Goal: Transaction & Acquisition: Purchase product/service

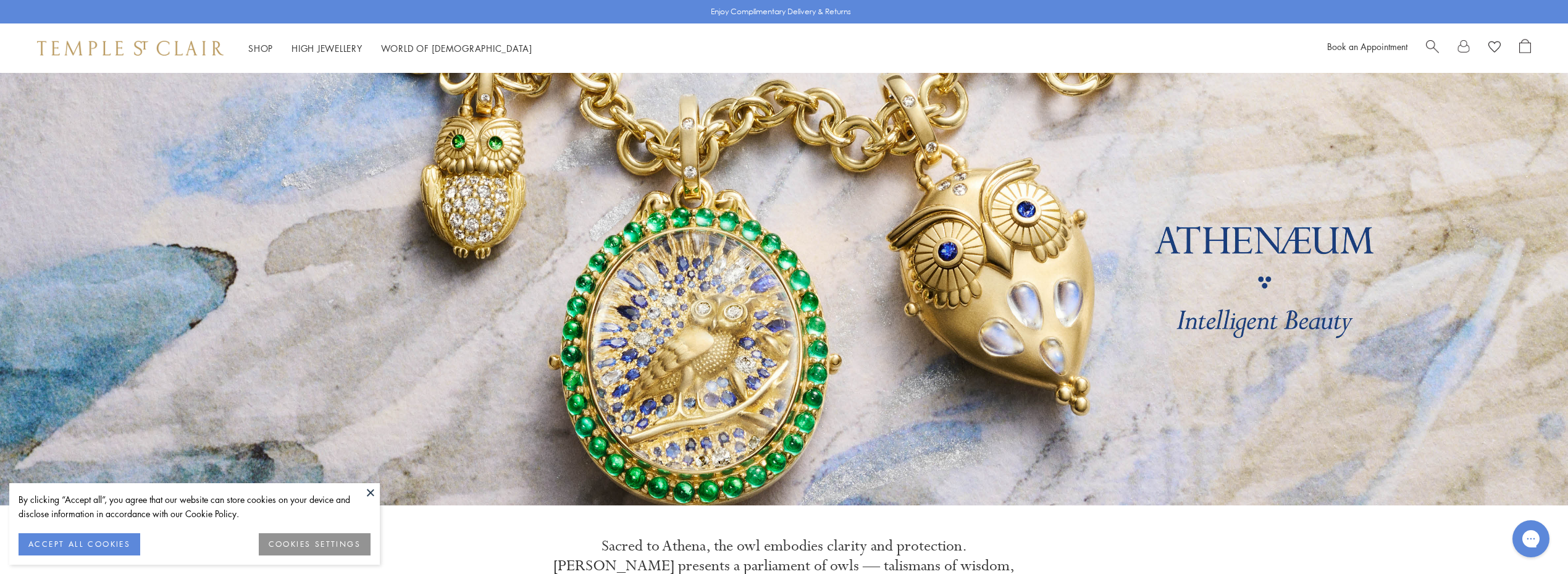
click at [99, 537] on button "ACCEPT ALL COOKIES" at bounding box center [79, 544] width 122 height 22
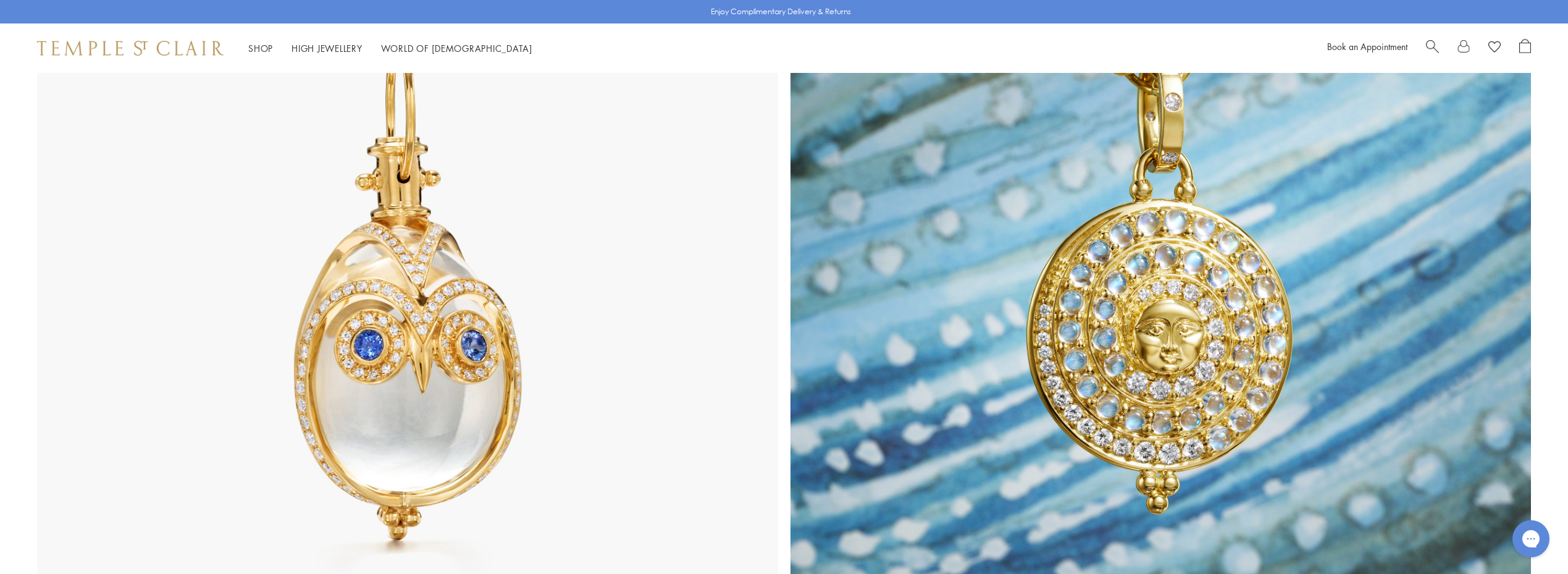
scroll to position [809, 0]
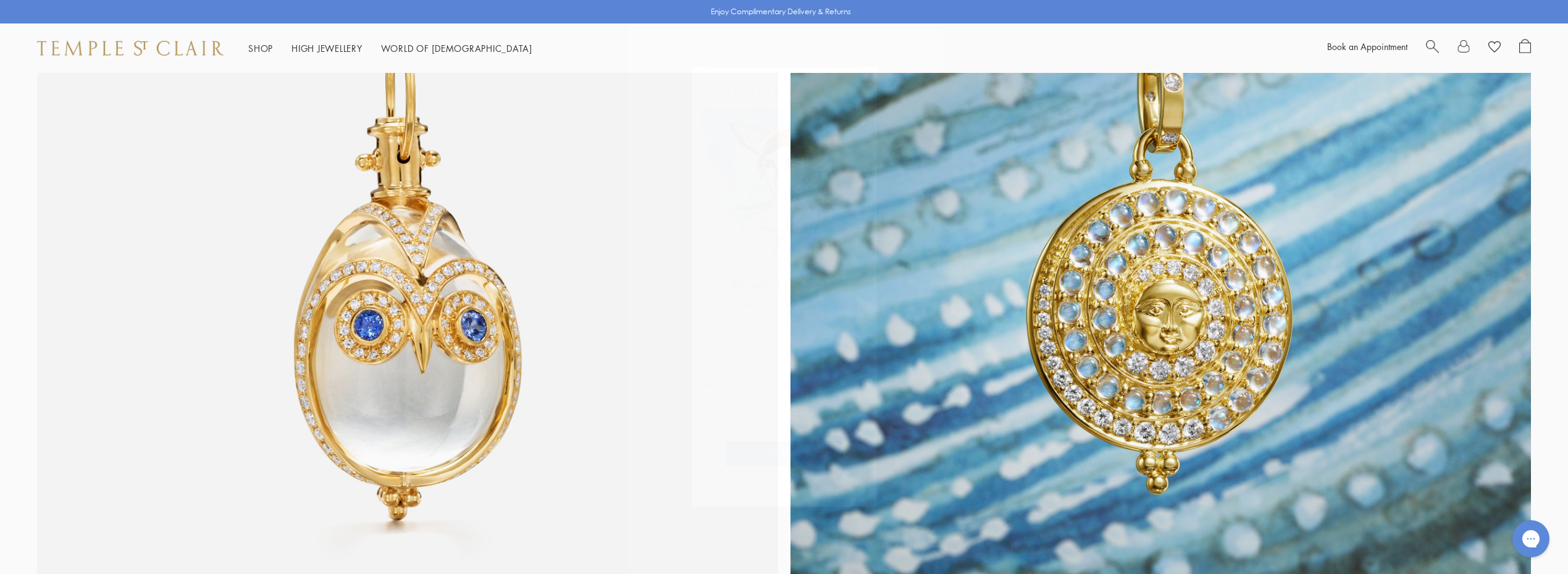
drag, startPoint x: 857, startPoint y: 80, endPoint x: 844, endPoint y: 90, distance: 16.4
click at [856, 80] on circle "Close dialog" at bounding box center [862, 80] width 15 height 15
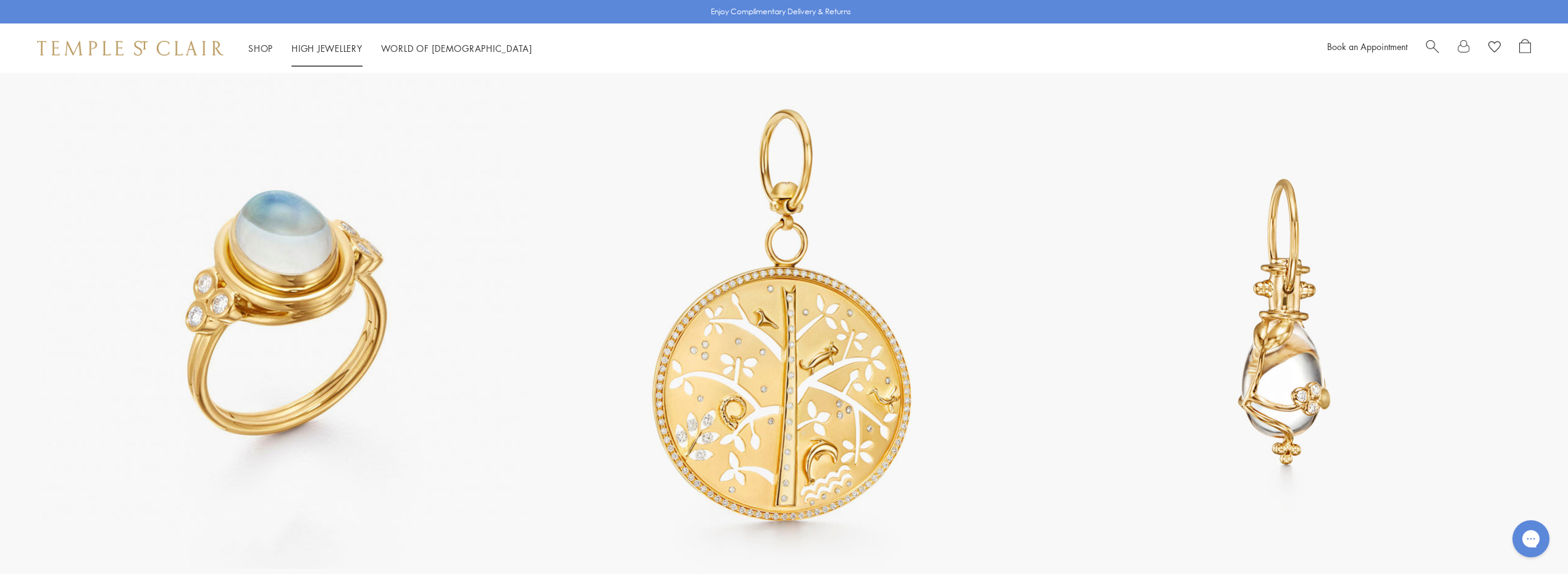
scroll to position [3400, 0]
click at [323, 46] on link "High Jewellery High Jewellery" at bounding box center [327, 48] width 71 height 13
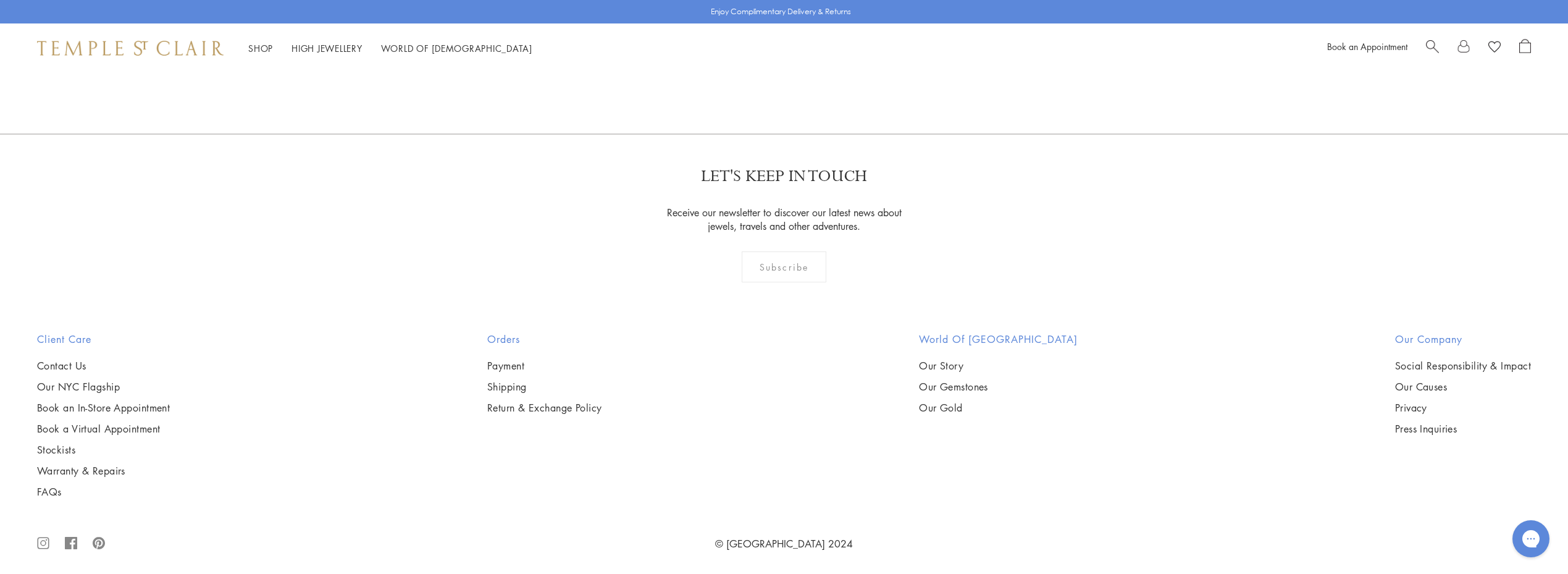
scroll to position [1342, 0]
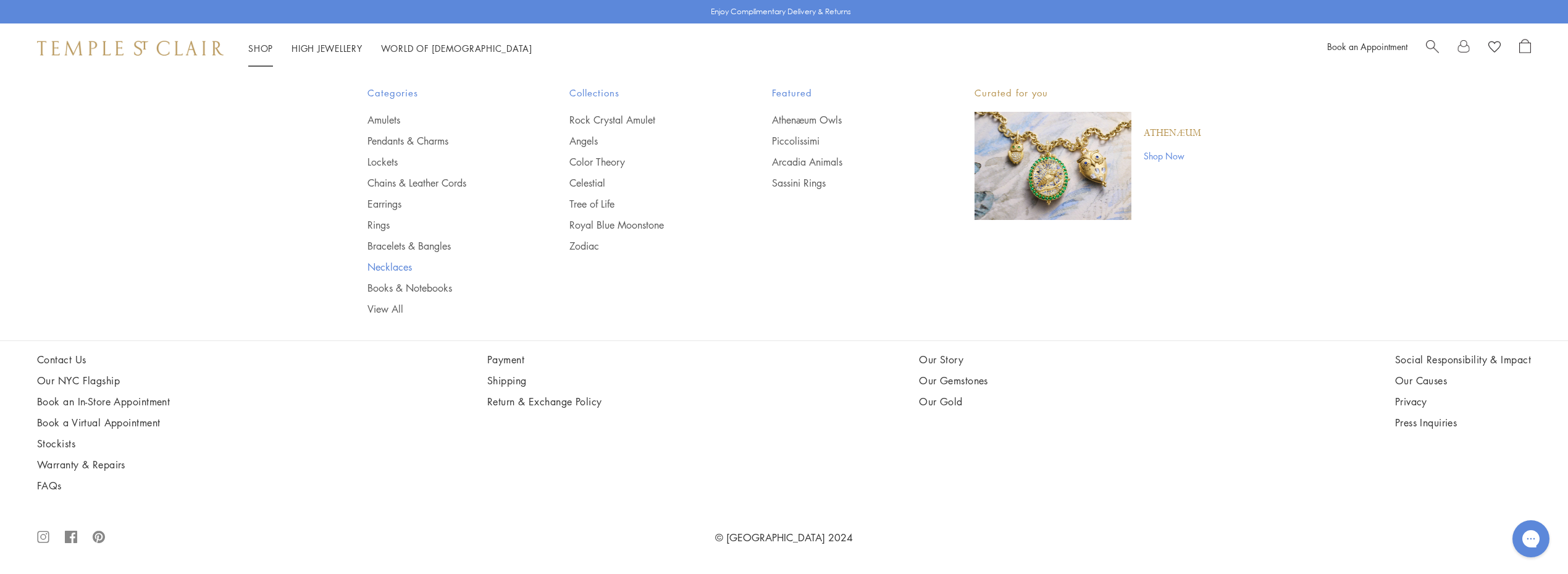
click at [394, 266] on link "Necklaces" at bounding box center [444, 267] width 153 height 14
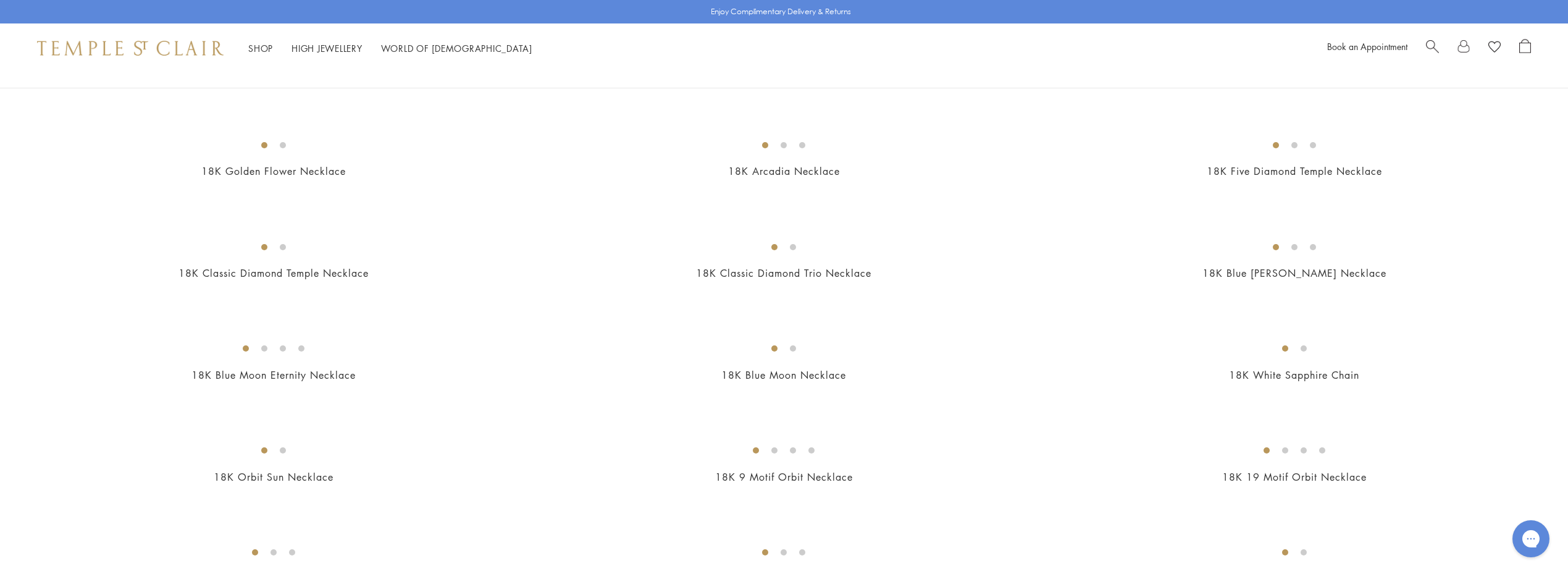
scroll to position [405, 0]
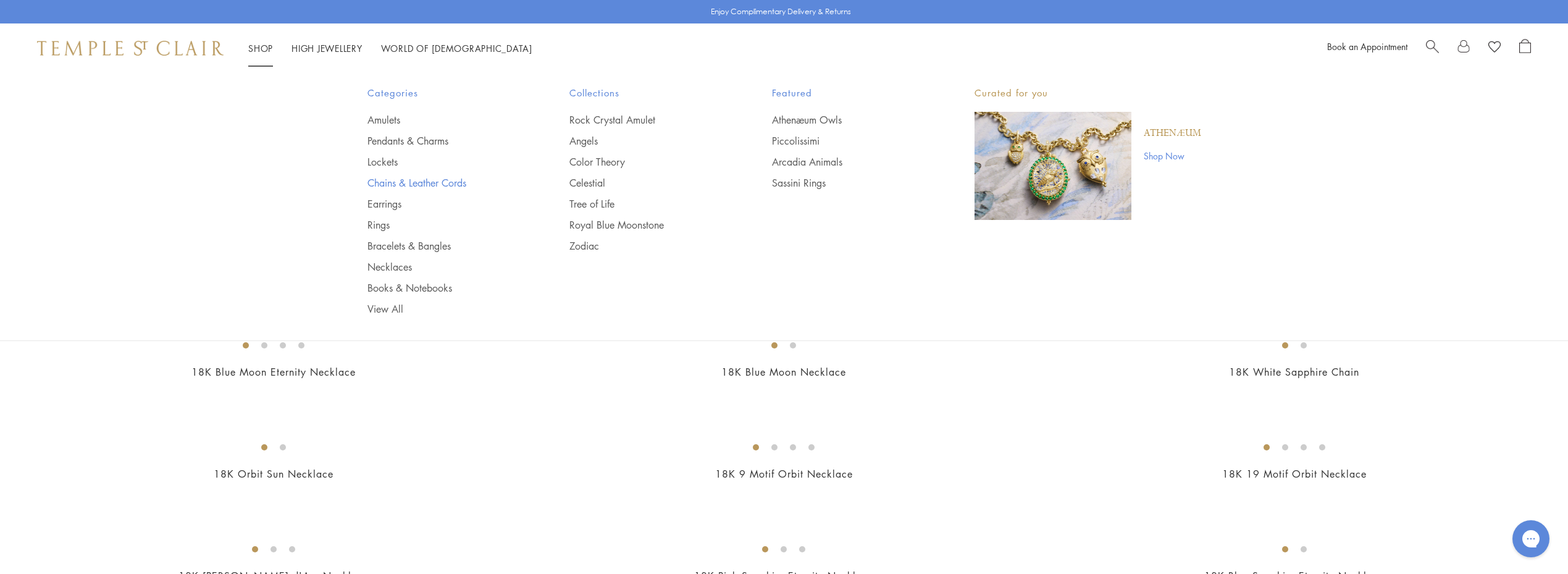
click at [431, 178] on link "Chains & Leather Cords" at bounding box center [444, 183] width 153 height 14
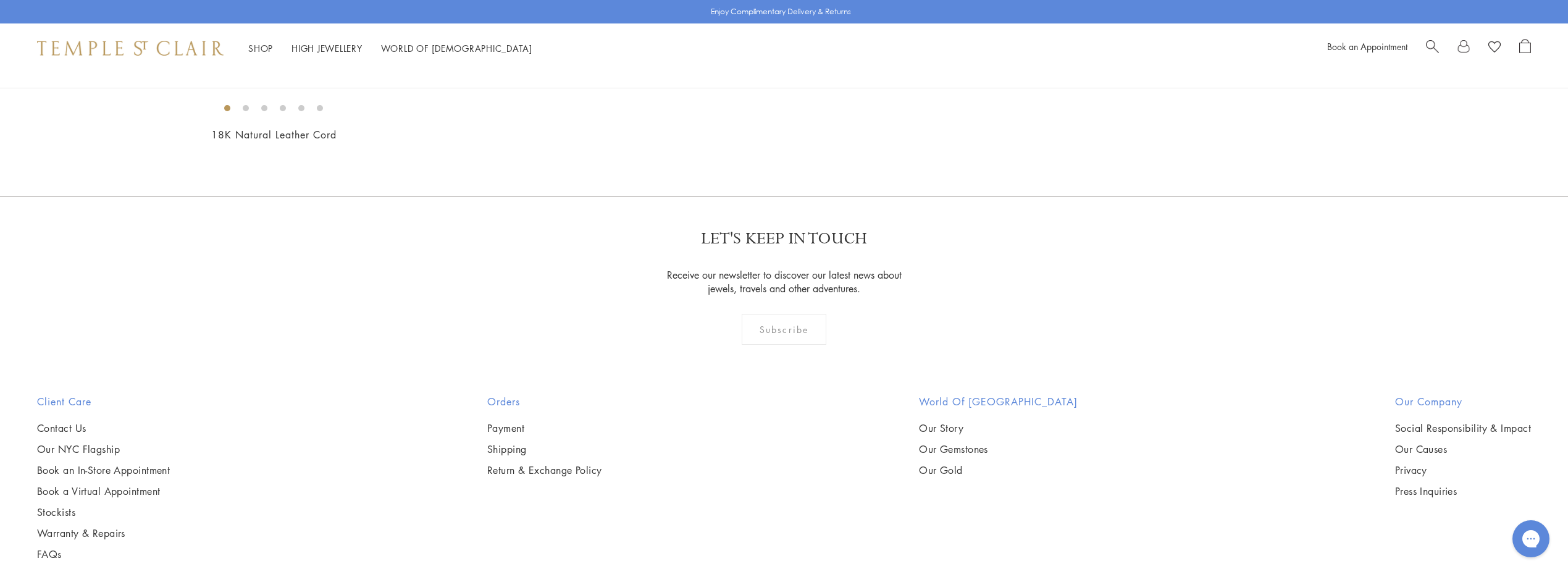
scroll to position [847, 0]
click at [0, 0] on img at bounding box center [0, 0] width 0 height 0
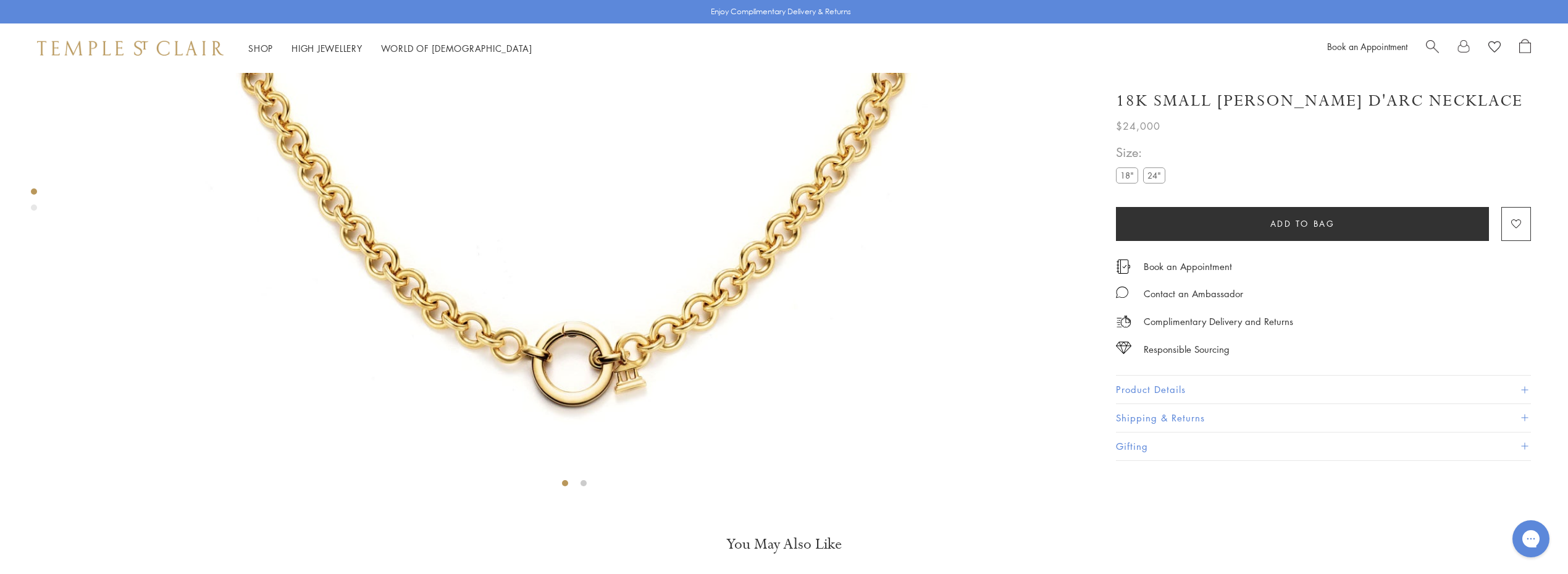
scroll to position [606, 0]
click at [1125, 174] on label "18"" at bounding box center [1126, 175] width 22 height 15
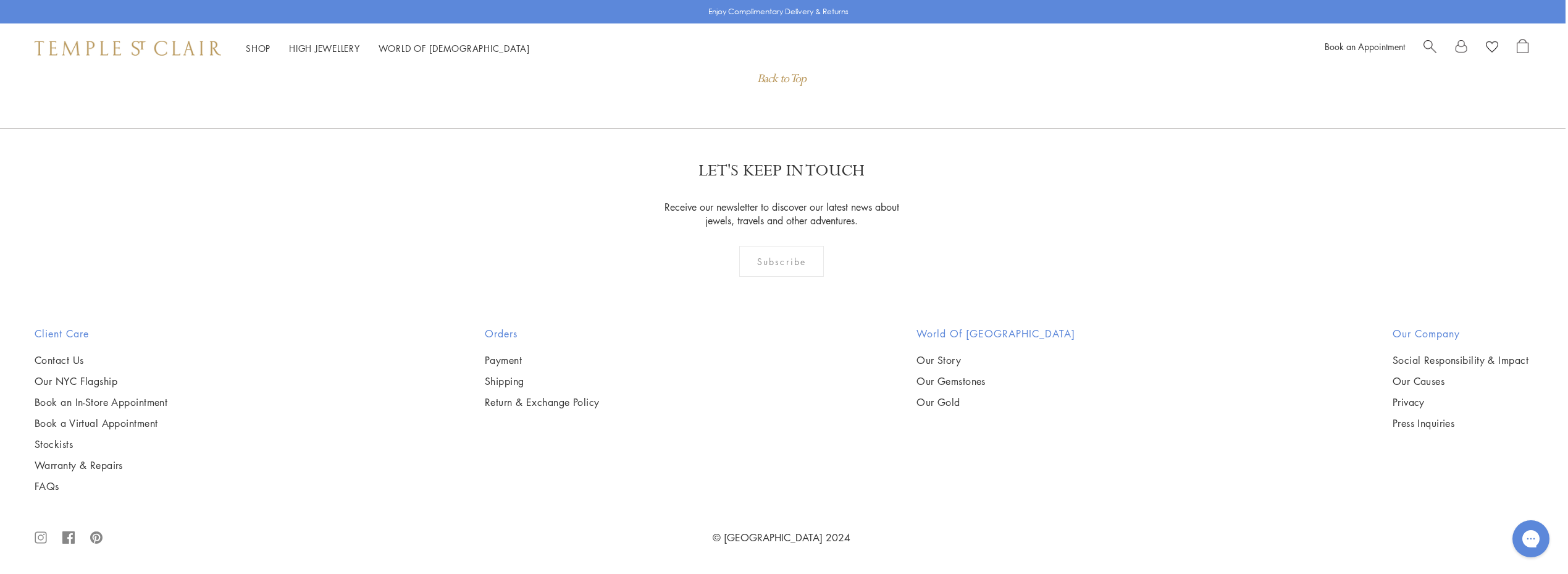
scroll to position [2079, 3]
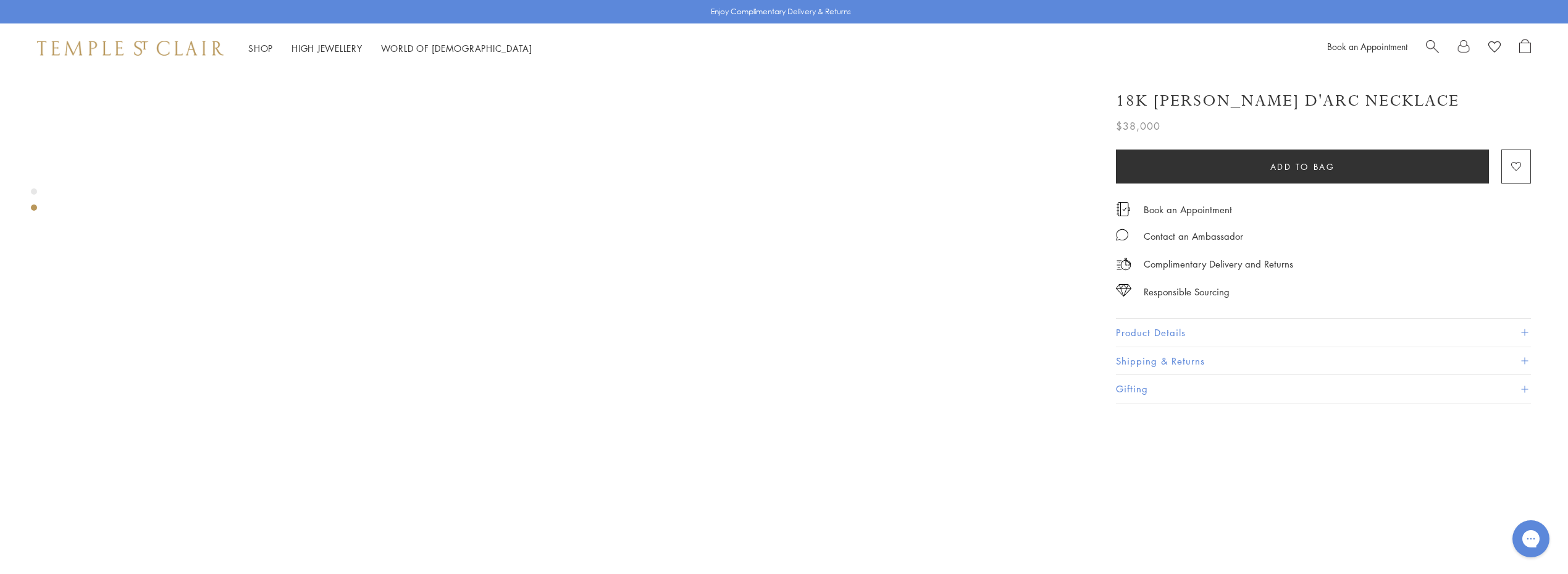
scroll to position [1376, 0]
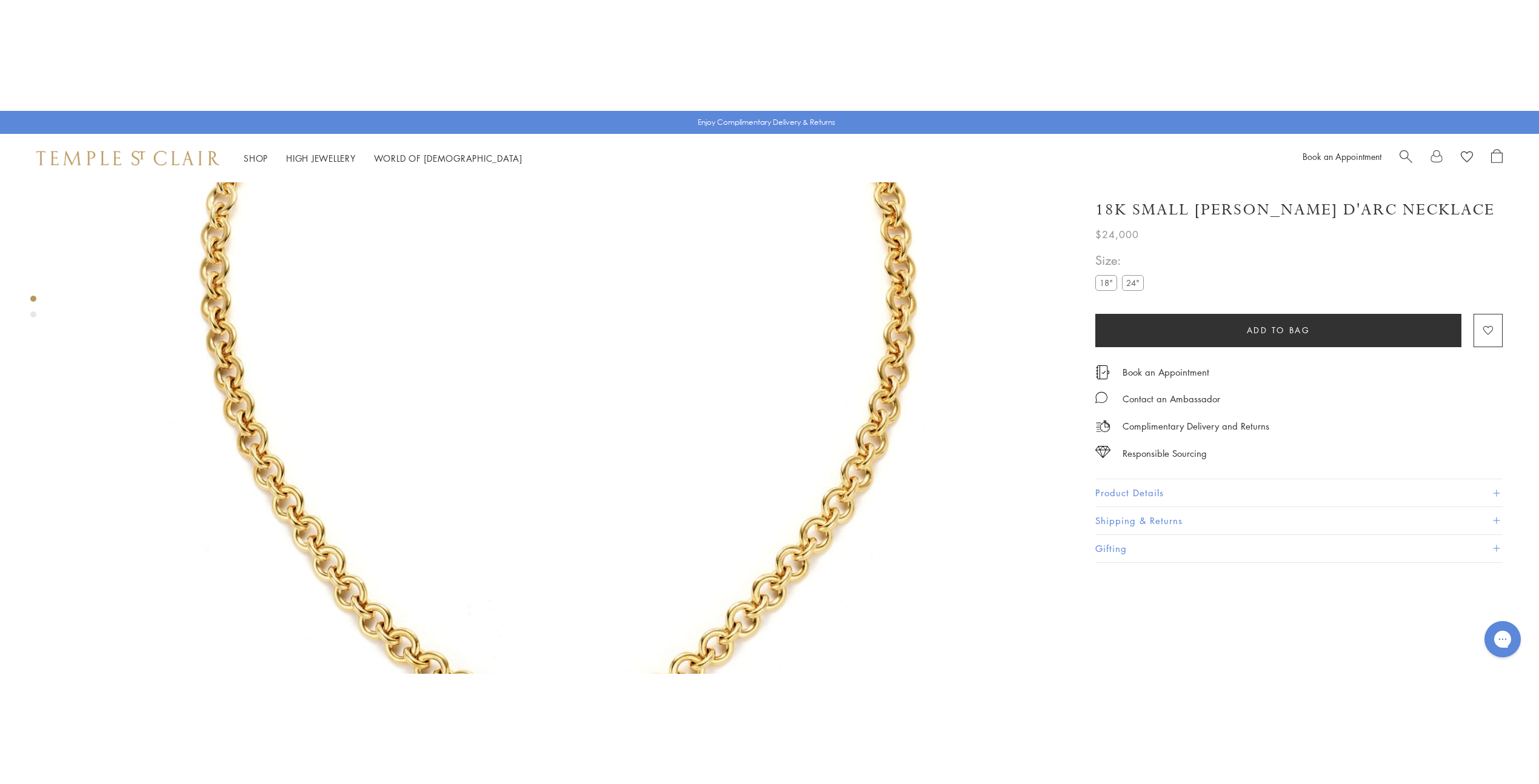
scroll to position [340, 0]
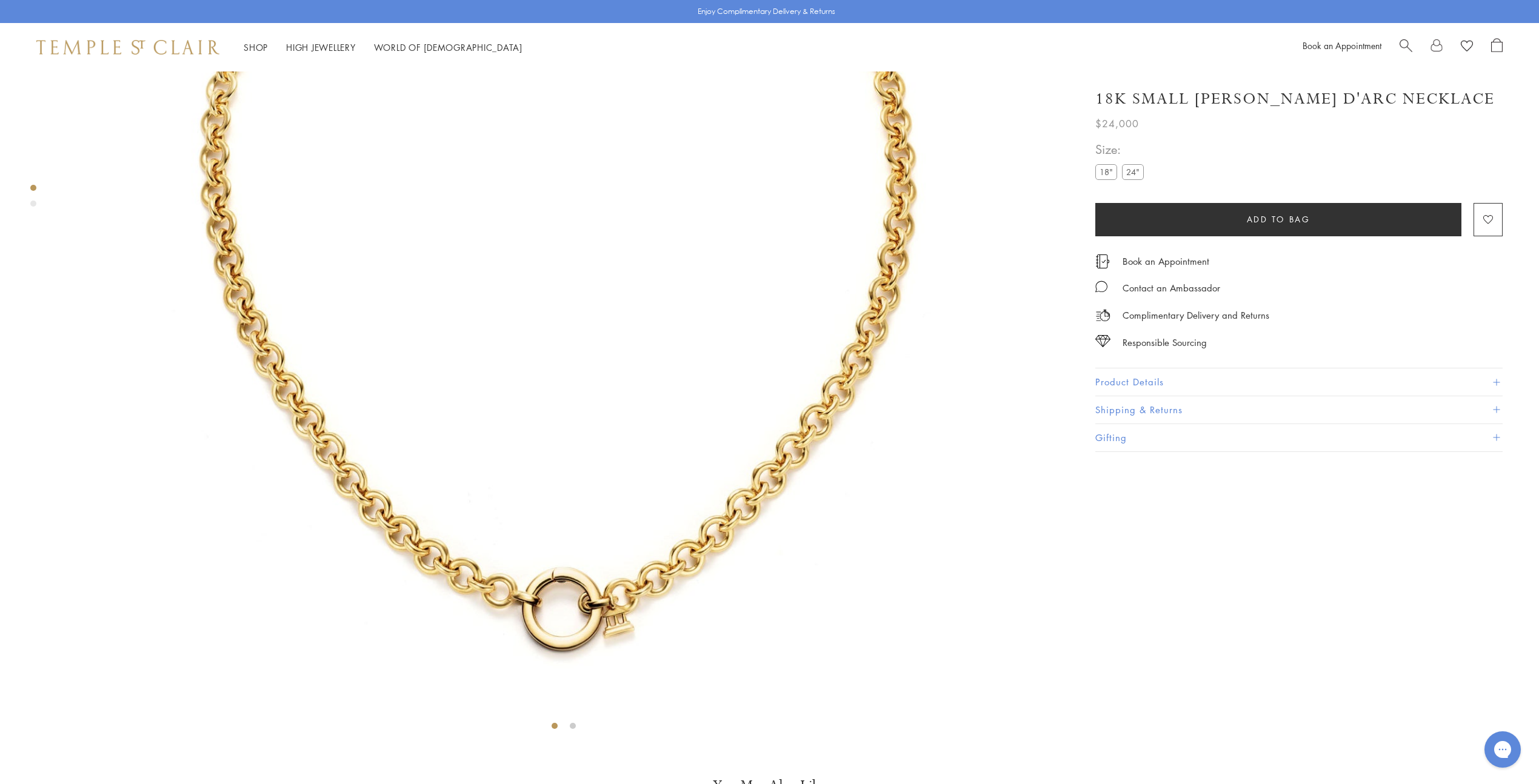
click at [1496, 379] on span at bounding box center [1496, 382] width 7 height 7
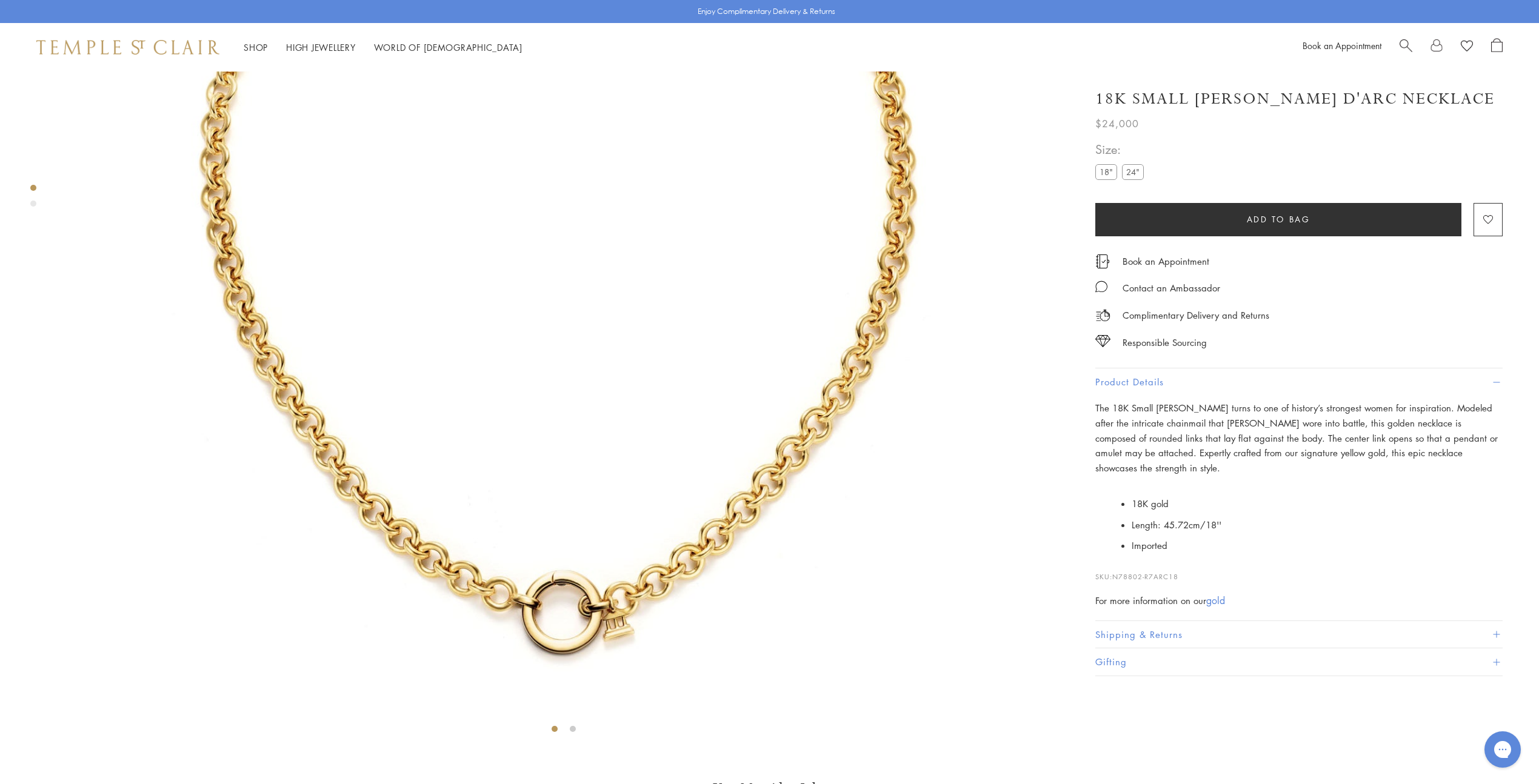
scroll to position [337, 0]
click at [1136, 562] on button "Shipping & Returns" at bounding box center [1298, 635] width 407 height 27
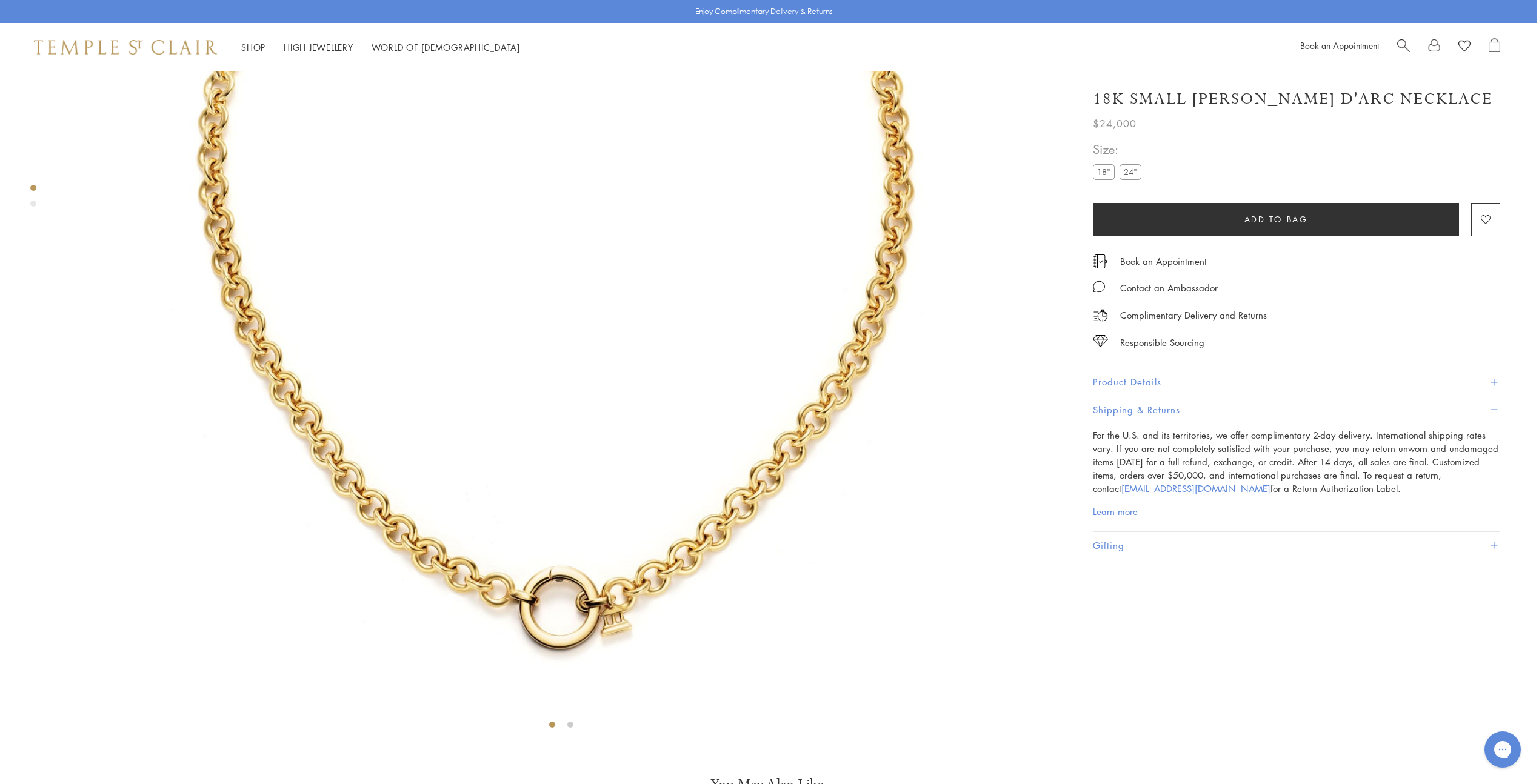
scroll to position [343, 2]
click at [1117, 539] on button "Gifting" at bounding box center [1296, 545] width 407 height 27
click at [1502, 430] on div "18K Small [PERSON_NAME] d'Arc Necklace $24,000 The 18K Small [PERSON_NAME] d'Ar…" at bounding box center [1306, 229] width 461 height 1002
click at [1498, 430] on button "Gifting" at bounding box center [1296, 438] width 407 height 27
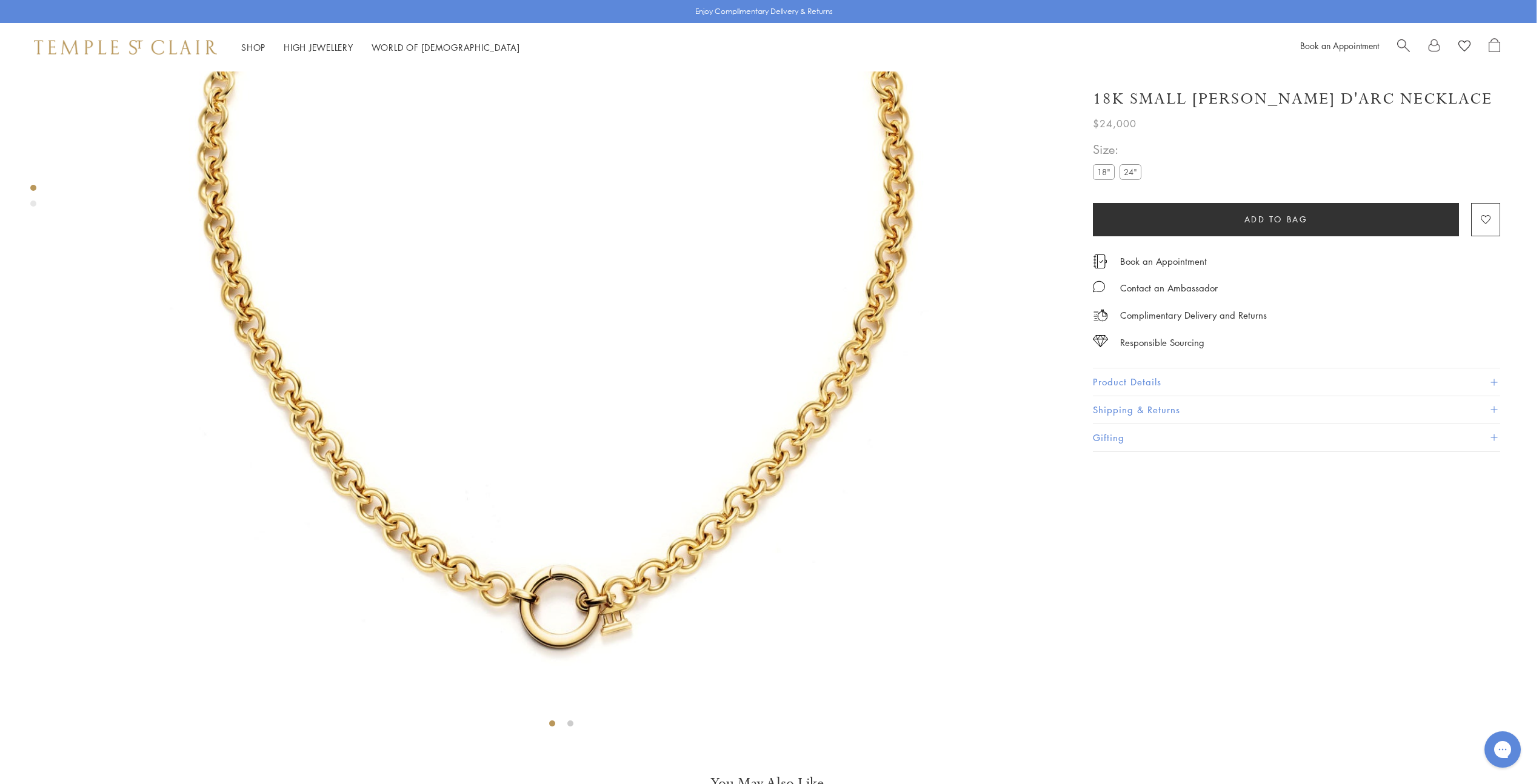
click at [1494, 381] on span at bounding box center [1494, 382] width 7 height 7
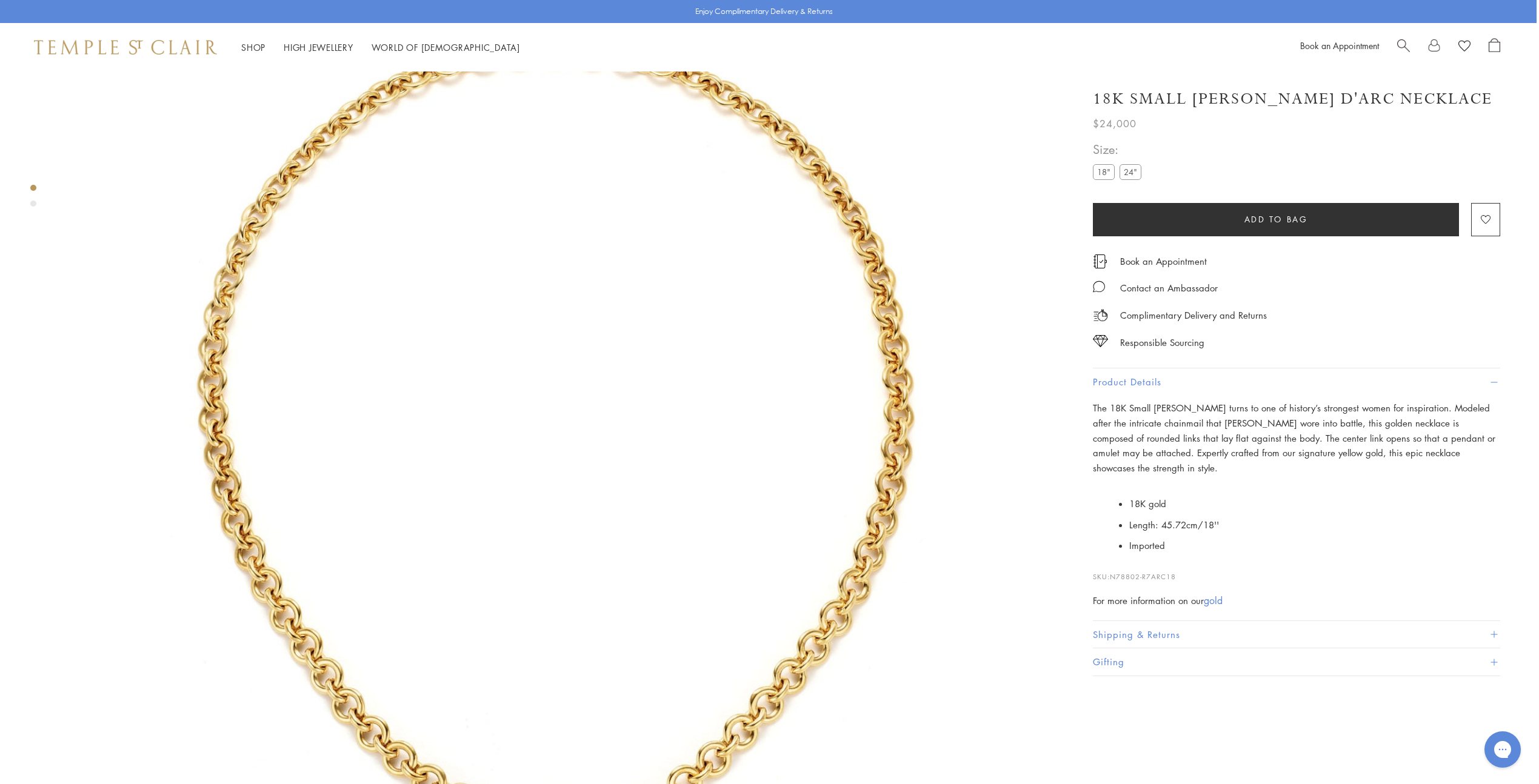
scroll to position [112, 2]
